Goal: Transaction & Acquisition: Purchase product/service

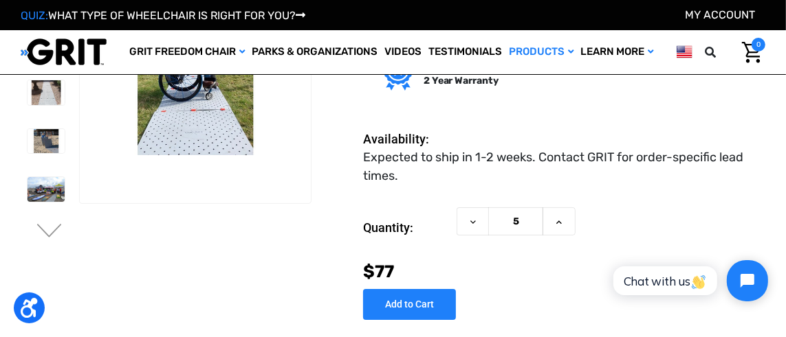
scroll to position [89, 0]
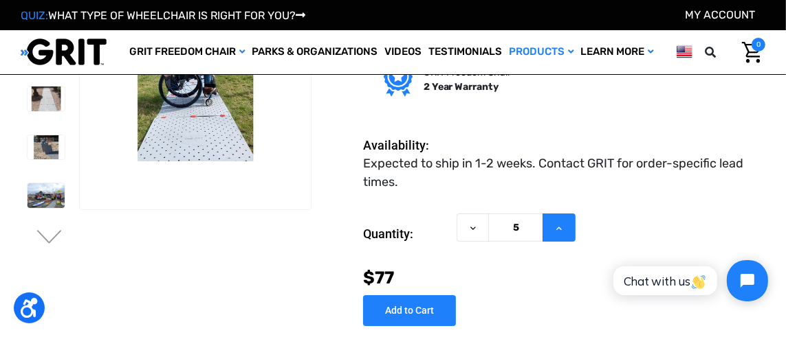
click at [557, 227] on icon at bounding box center [558, 228] width 11 height 11
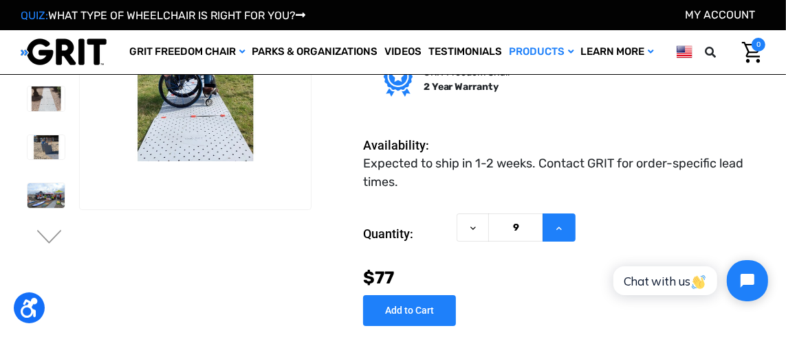
type input "10"
click at [506, 311] on div "Current Stock: Quantity: Decrease Quantity of Access Trax Mats 10 Increase Quan…" at bounding box center [564, 265] width 402 height 124
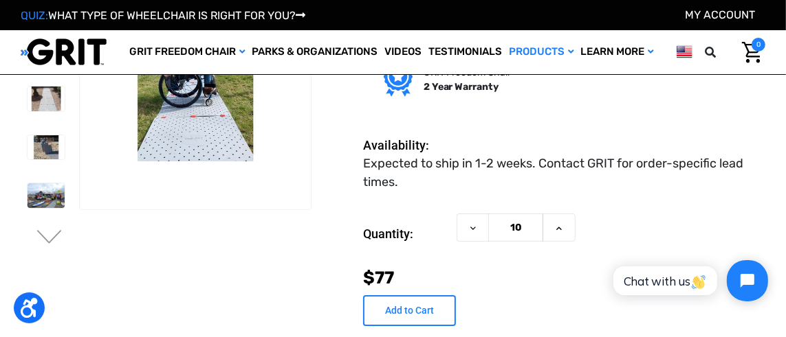
click at [417, 309] on input "Add to Cart" at bounding box center [409, 311] width 93 height 31
type input "Add to Cart"
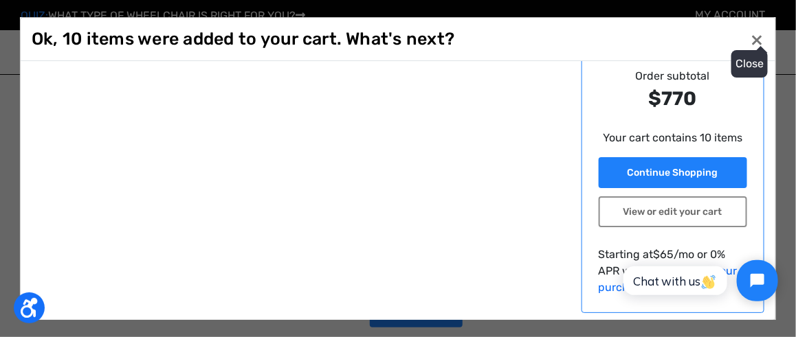
scroll to position [157, 0]
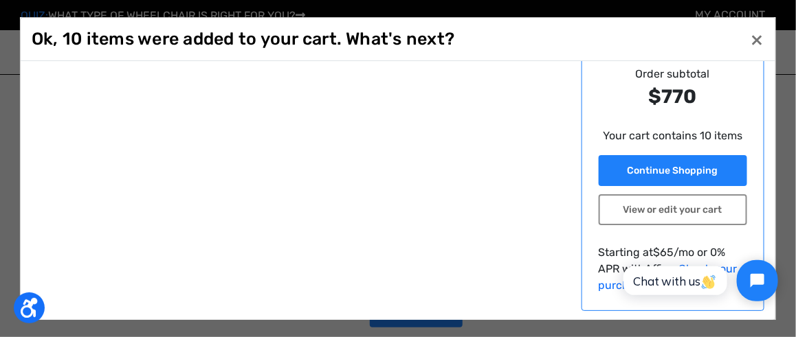
click at [531, 279] on div "Proceed to checkout -- or use -- Order subtotal $770 Your cart contains 10 item…" at bounding box center [398, 113] width 733 height 397
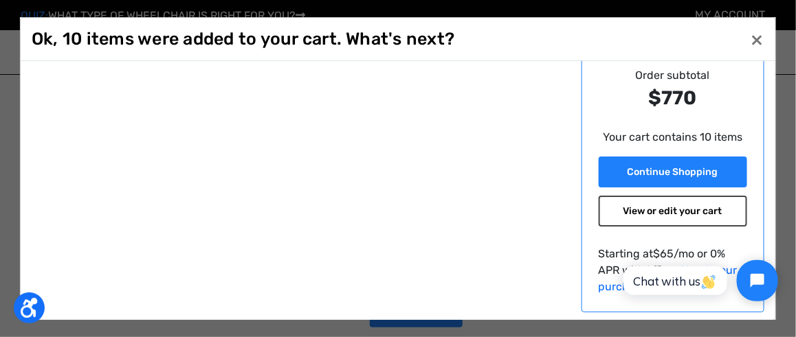
click at [634, 210] on link "View or edit your cart" at bounding box center [673, 211] width 149 height 31
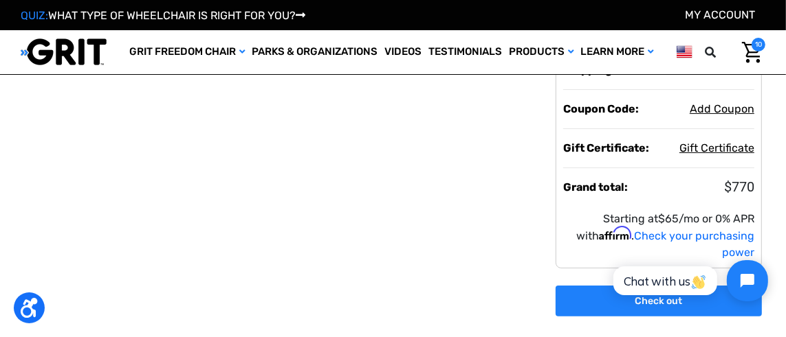
scroll to position [69, 0]
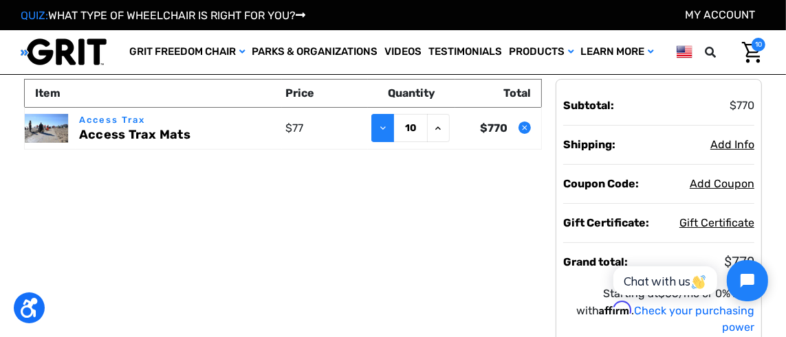
click at [378, 124] on icon at bounding box center [382, 128] width 11 height 11
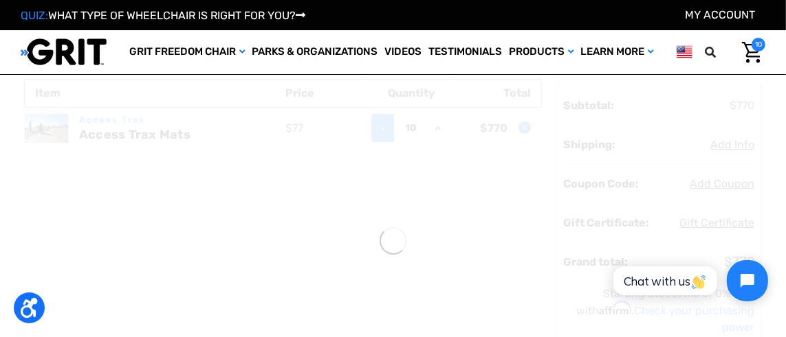
click at [378, 124] on div at bounding box center [393, 240] width 786 height 619
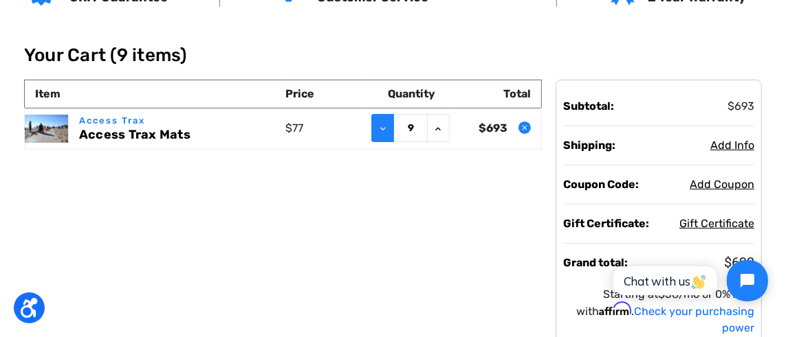
click at [382, 124] on icon at bounding box center [382, 129] width 11 height 11
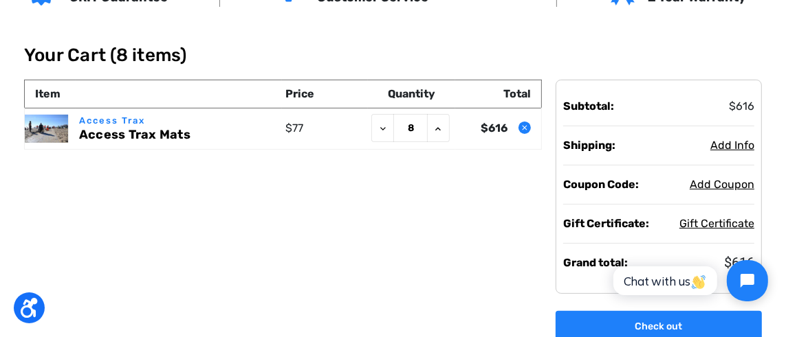
click at [382, 124] on icon at bounding box center [382, 129] width 11 height 11
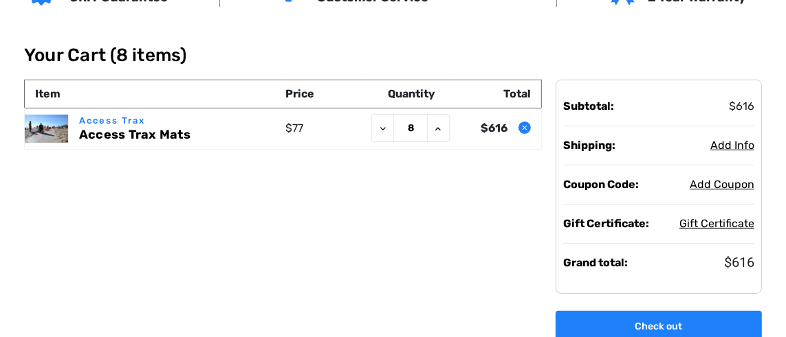
click at [382, 124] on icon at bounding box center [382, 129] width 11 height 11
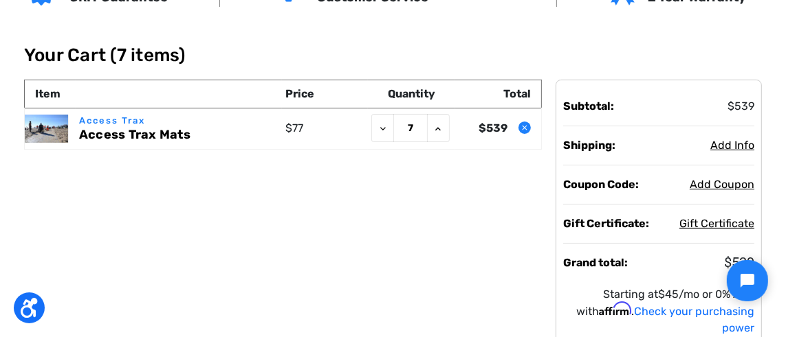
click at [382, 124] on icon at bounding box center [382, 129] width 11 height 11
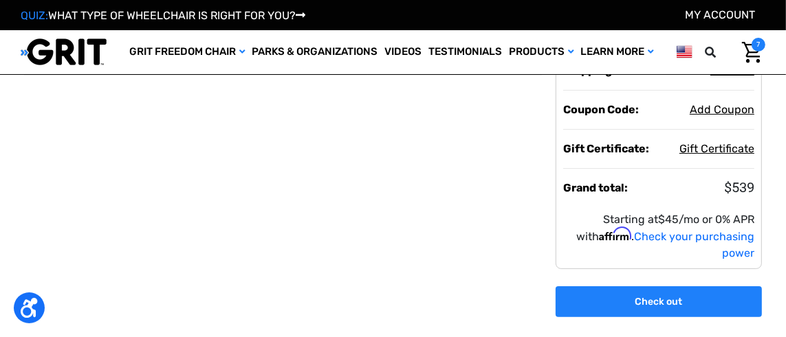
click at [382, 124] on div "30 Day Risk-Free GRIT Guarantee Rider Support Team dedicated to Customer Servic…" at bounding box center [393, 161] width 754 height 608
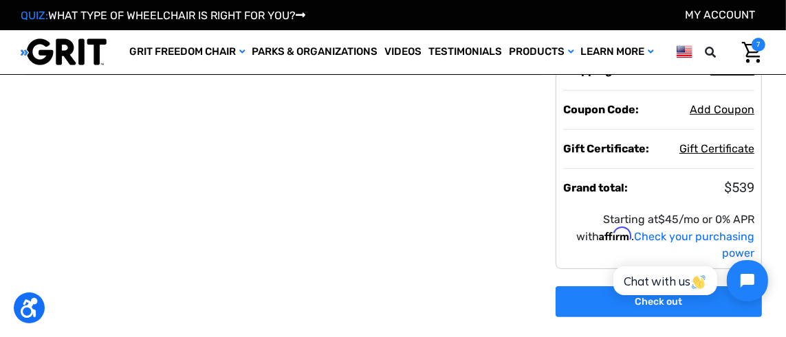
scroll to position [74, 0]
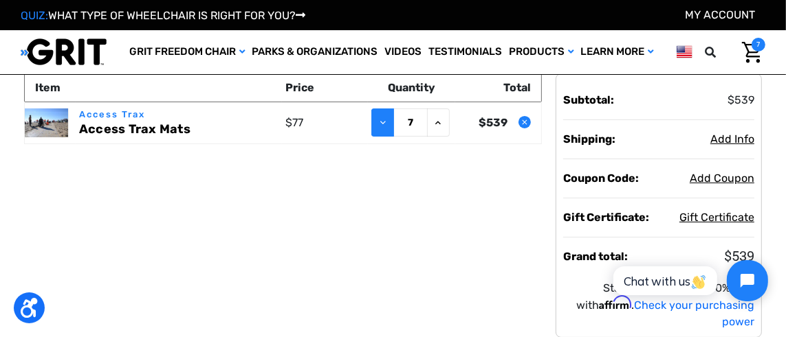
click at [381, 118] on icon at bounding box center [382, 123] width 11 height 11
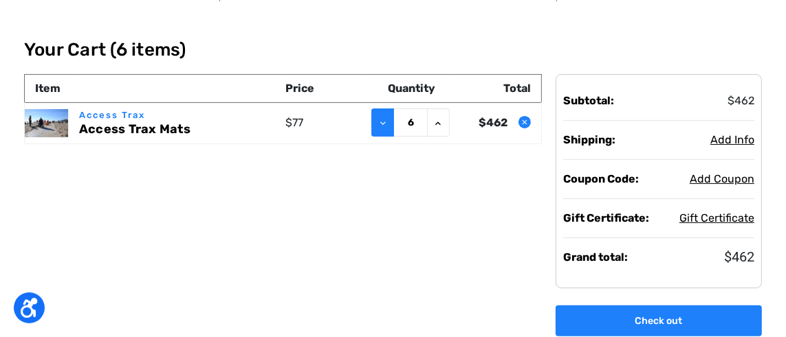
click at [381, 119] on icon at bounding box center [382, 123] width 11 height 11
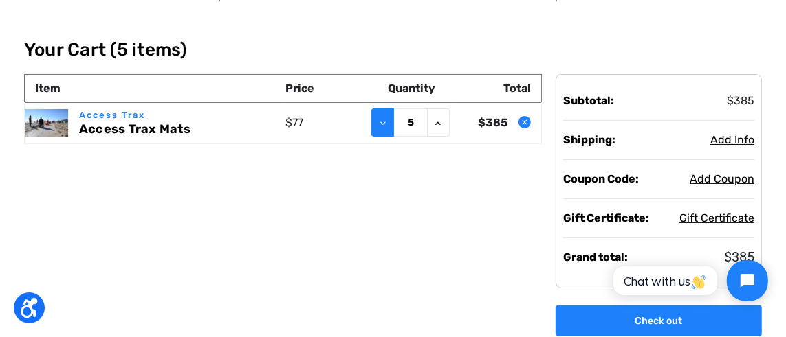
click at [383, 120] on icon at bounding box center [382, 123] width 11 height 11
